Goal: Information Seeking & Learning: Learn about a topic

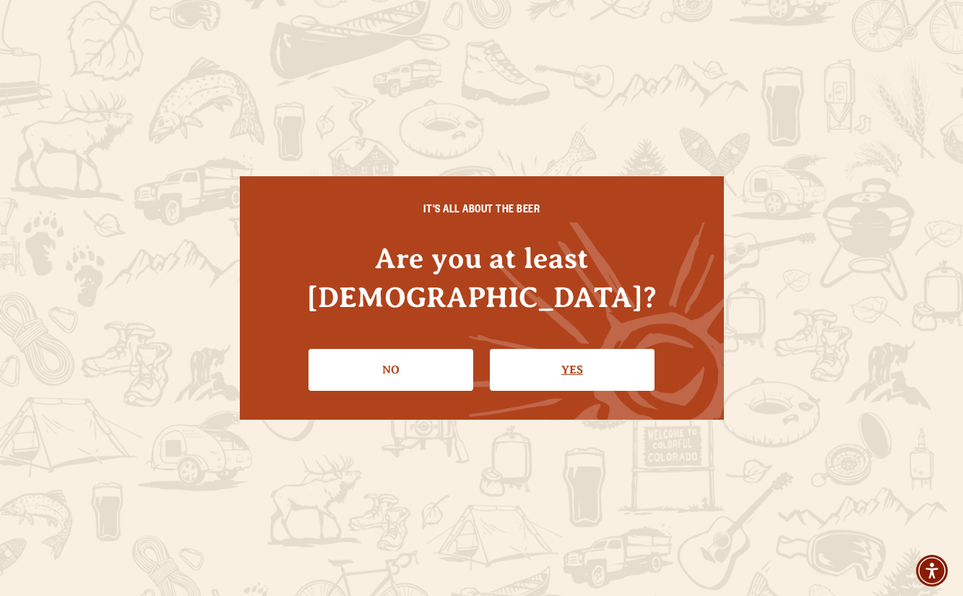
click at [564, 349] on link "Yes" at bounding box center [572, 370] width 165 height 42
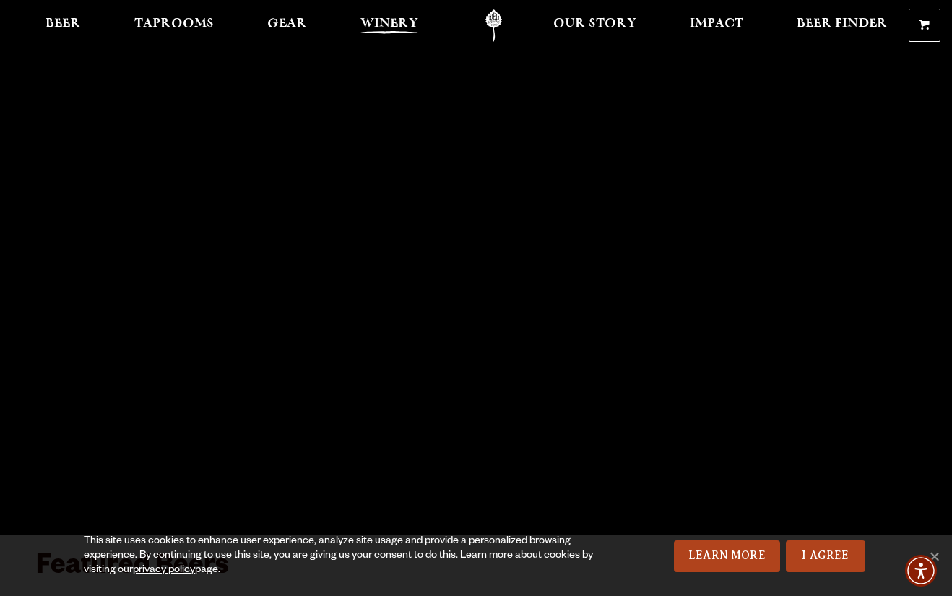
click at [381, 24] on span "Winery" at bounding box center [389, 24] width 58 height 12
click at [825, 19] on span "Beer Finder" at bounding box center [842, 24] width 91 height 12
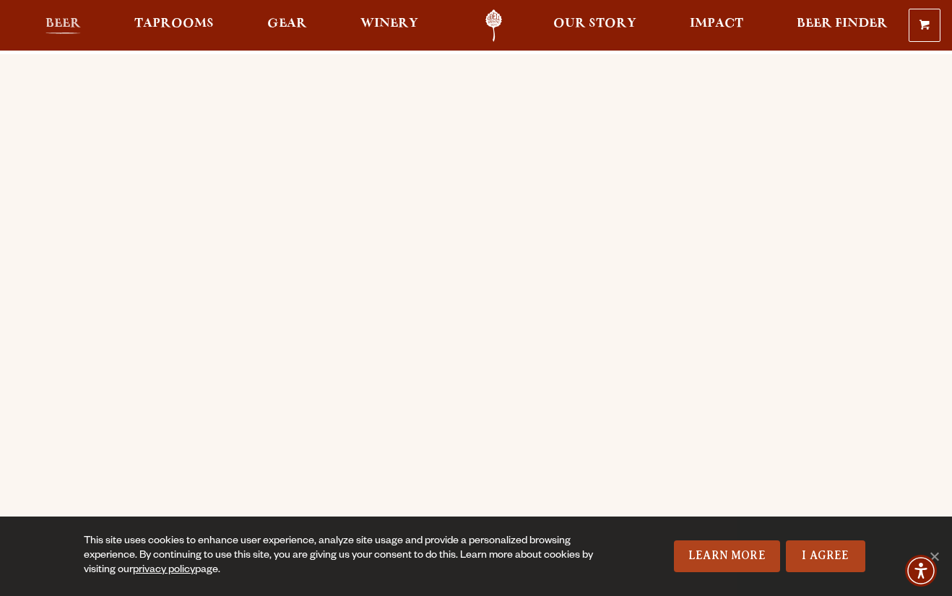
click at [62, 12] on link "Beer" at bounding box center [63, 25] width 54 height 32
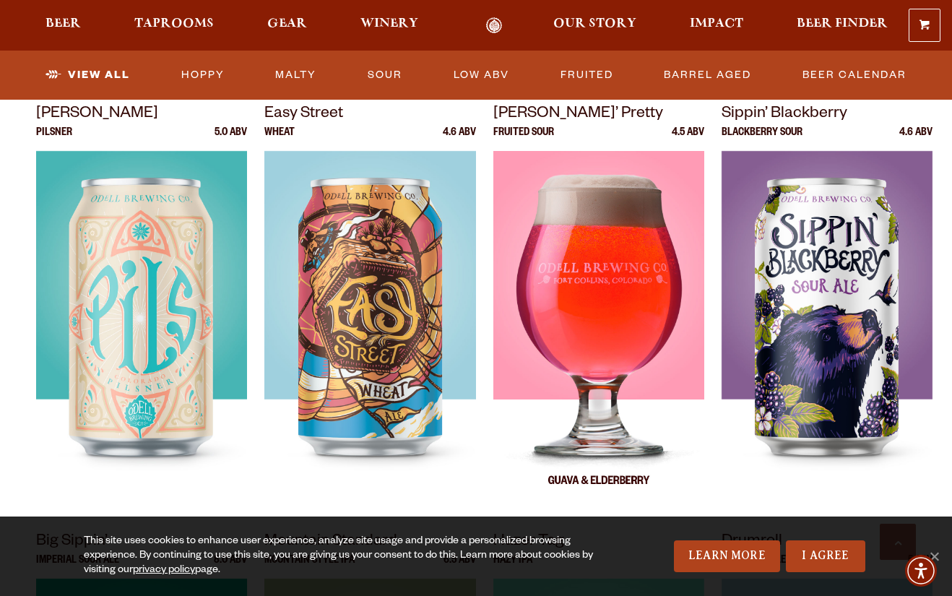
scroll to position [1083, 0]
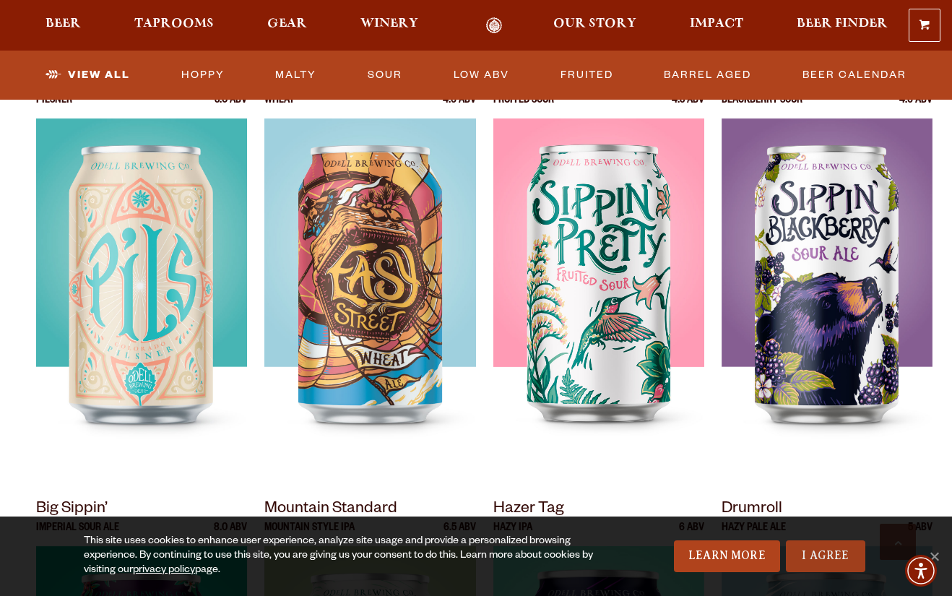
click at [850, 553] on link "I Agree" at bounding box center [825, 556] width 79 height 32
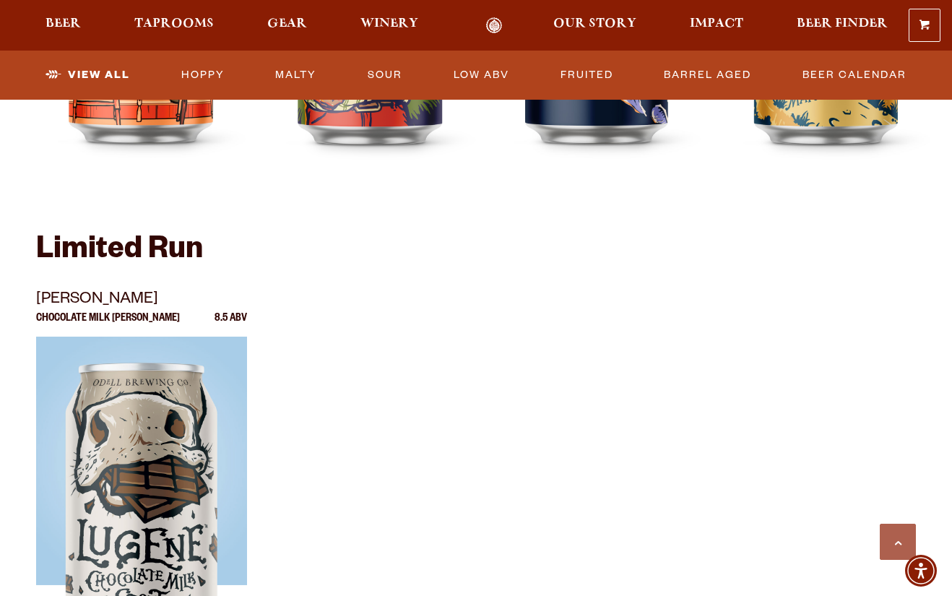
scroll to position [2383, 0]
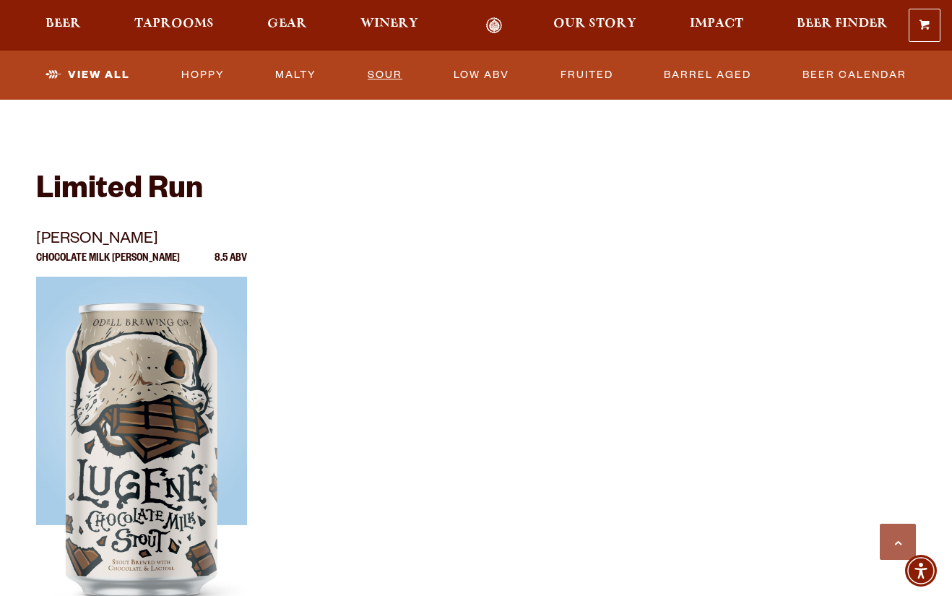
click at [391, 70] on link "Sour" at bounding box center [385, 74] width 46 height 33
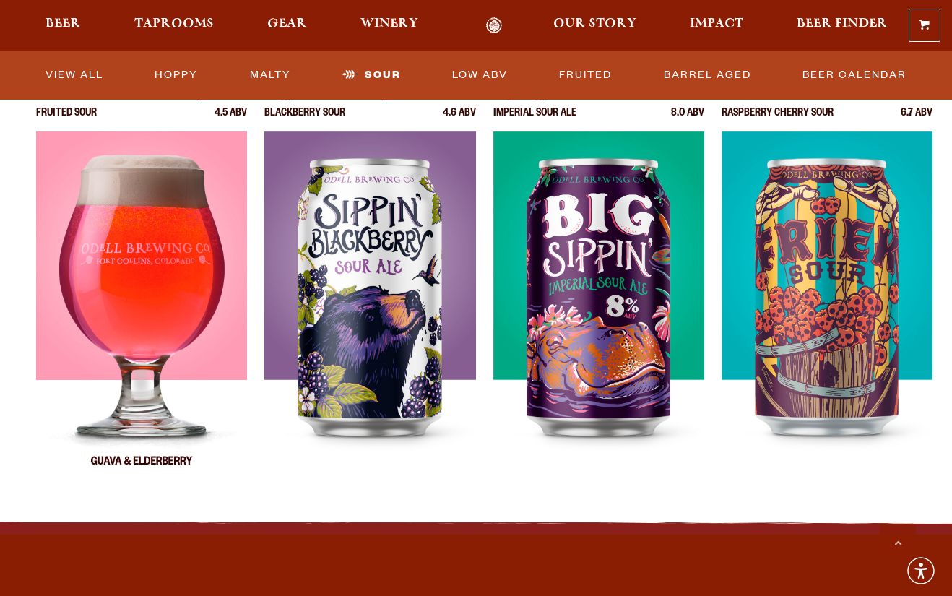
scroll to position [722, 0]
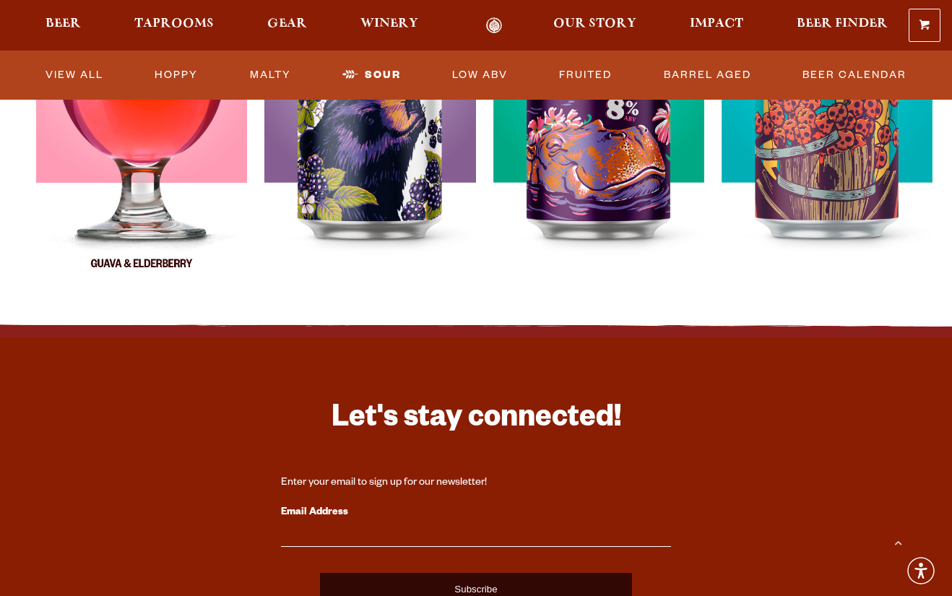
click at [144, 132] on img at bounding box center [141, 114] width 211 height 361
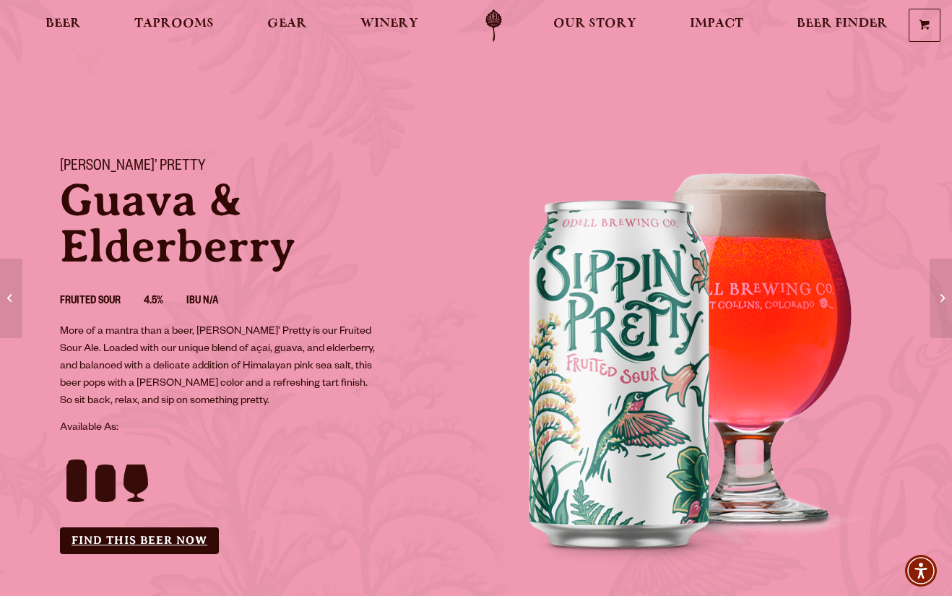
click at [143, 533] on link "Find this Beer Now" at bounding box center [139, 540] width 159 height 27
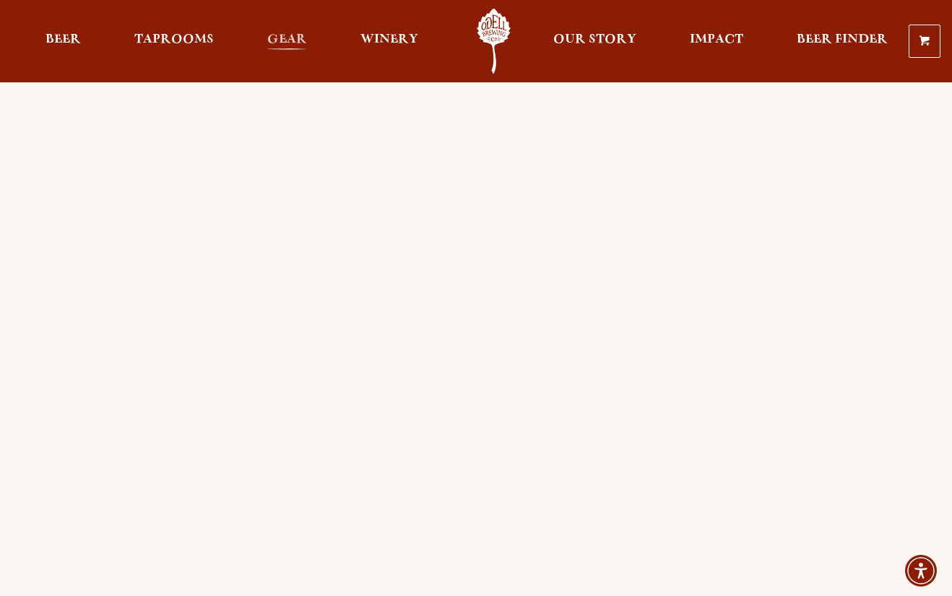
click at [295, 45] on span "Gear" at bounding box center [287, 40] width 40 height 12
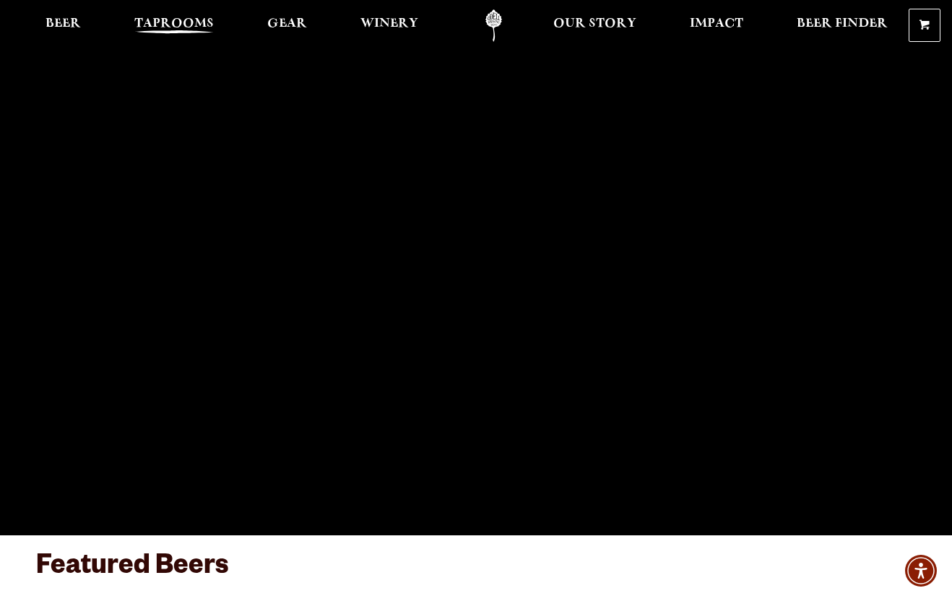
click at [165, 21] on span "Taprooms" at bounding box center [173, 24] width 79 height 12
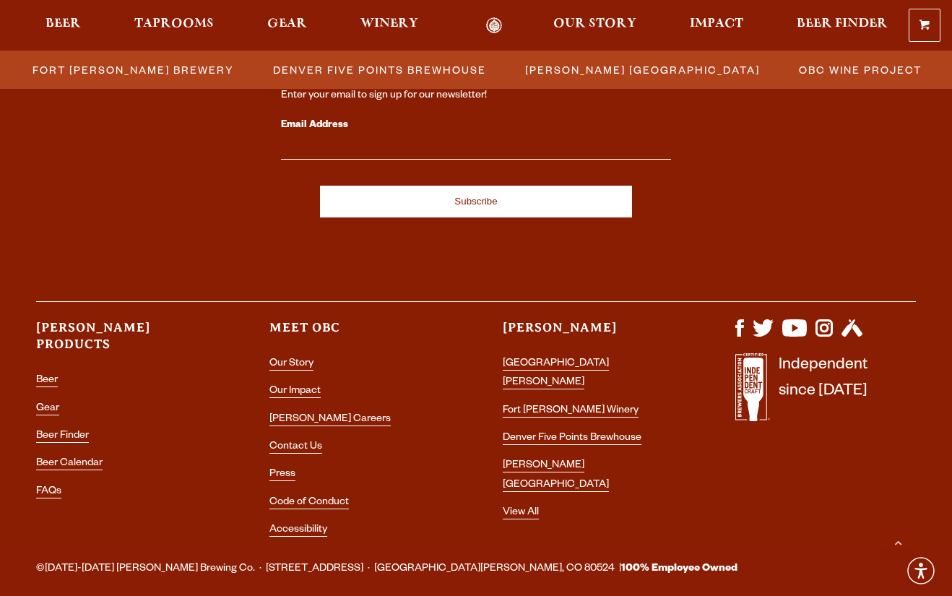
scroll to position [1645, 0]
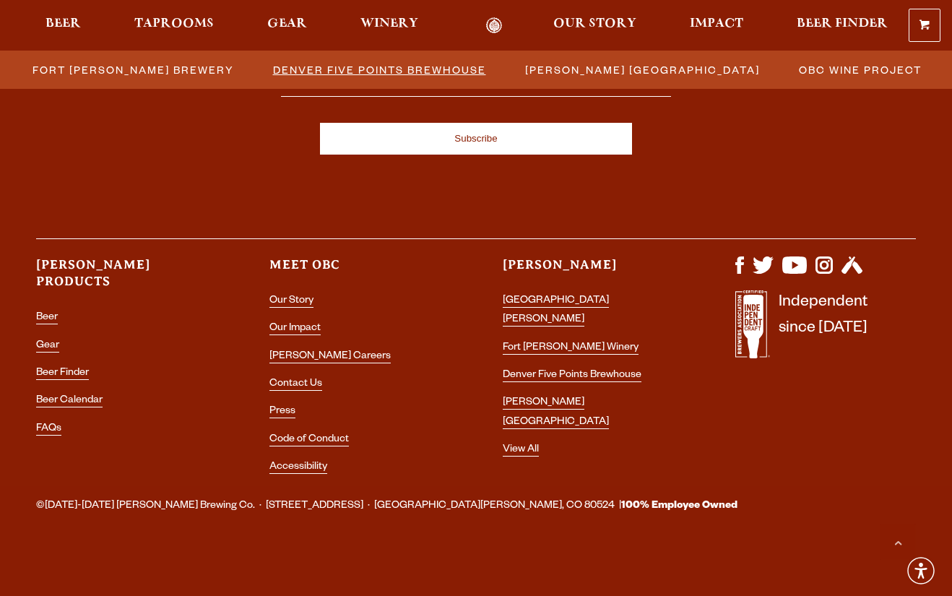
click at [368, 64] on span "Denver Five Points Brewhouse" at bounding box center [379, 69] width 213 height 21
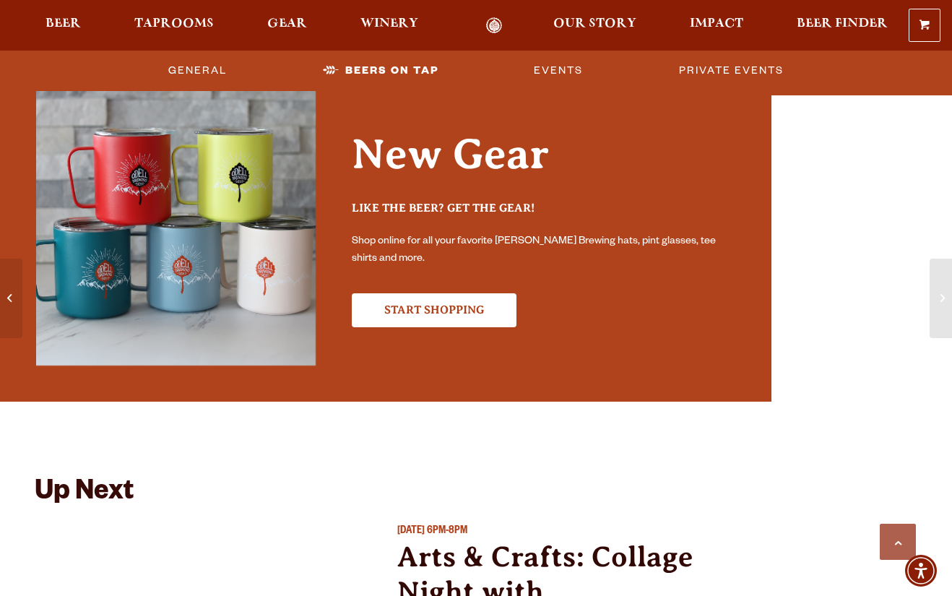
scroll to position [3250, 0]
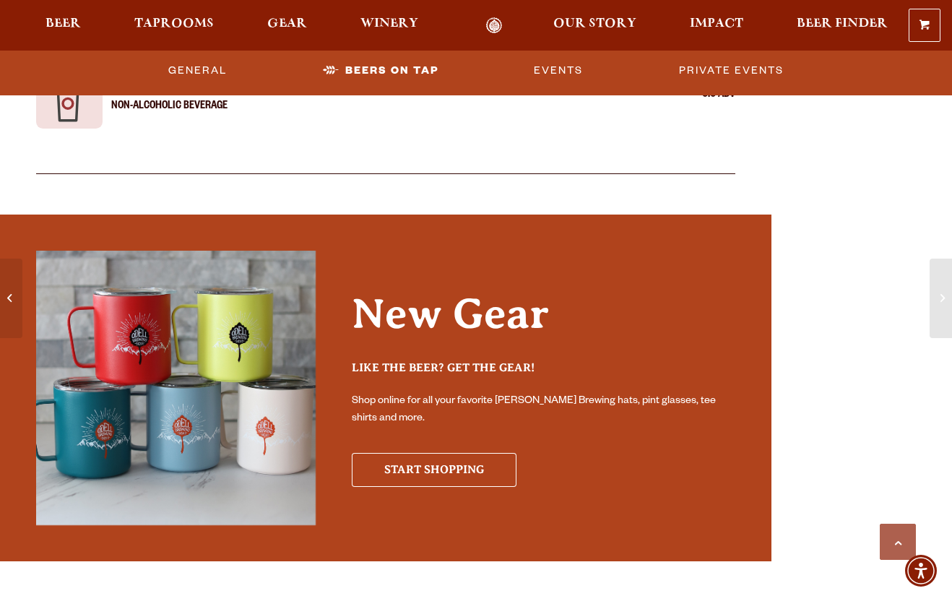
click at [477, 453] on link "Start Shopping" at bounding box center [434, 469] width 165 height 33
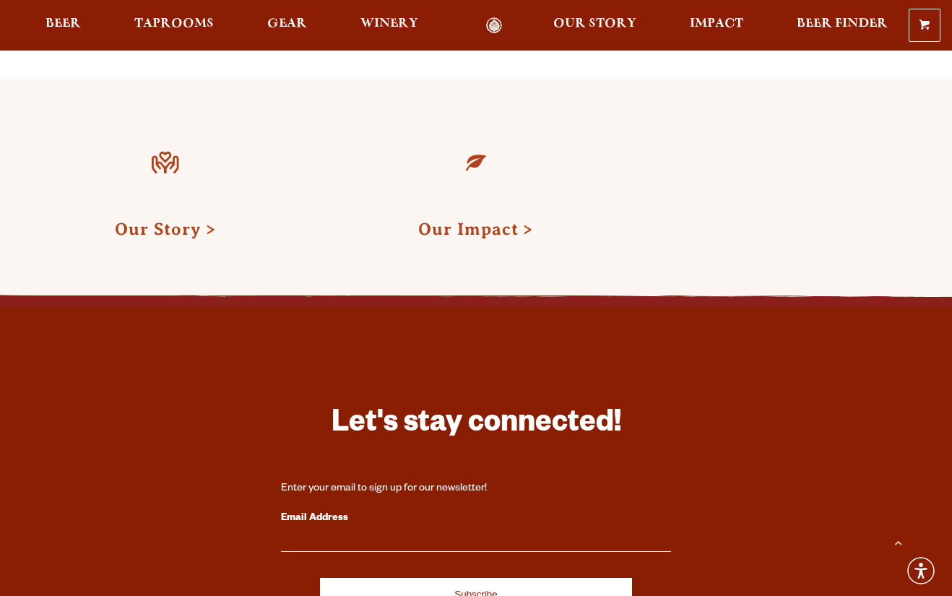
scroll to position [289, 0]
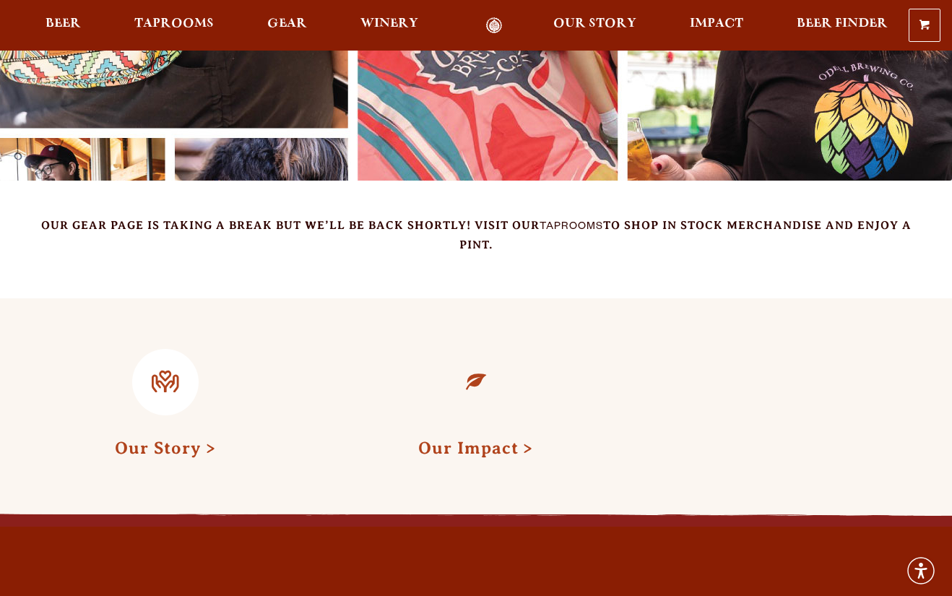
click at [157, 448] on link "Our Story" at bounding box center [165, 447] width 101 height 19
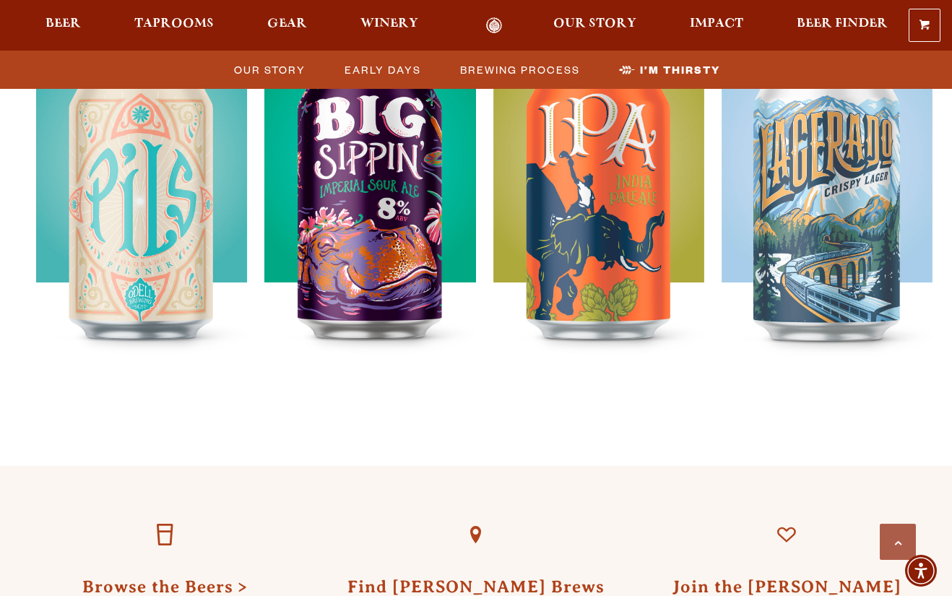
scroll to position [4333, 0]
